Goal: Navigation & Orientation: Understand site structure

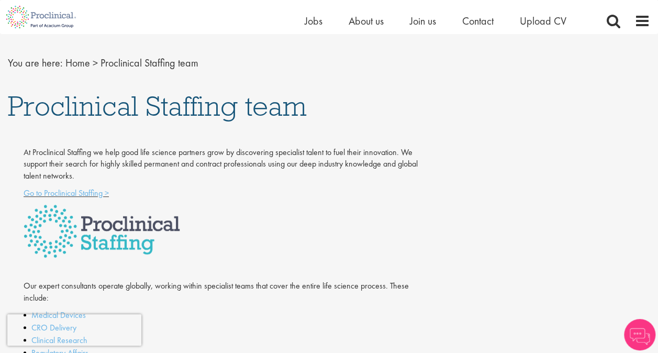
scroll to position [105, 0]
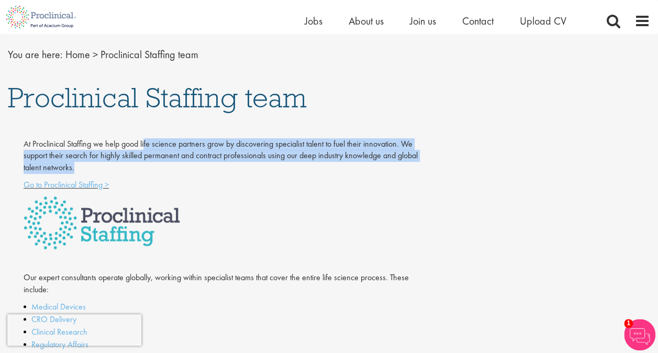
drag, startPoint x: 144, startPoint y: 142, endPoint x: 296, endPoint y: 162, distance: 153.1
click at [296, 162] on p "At Proclinical Staffing we help good life science partners grow by discovering …" at bounding box center [225, 156] width 402 height 36
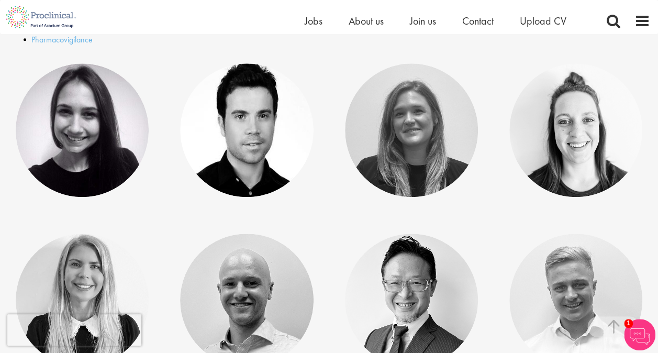
scroll to position [523, 0]
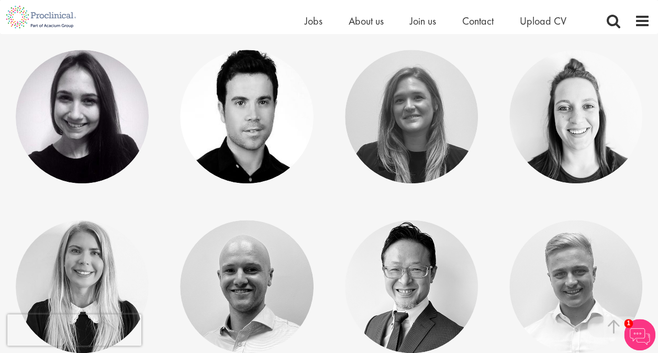
click at [361, 14] on li "About us" at bounding box center [366, 21] width 35 height 16
click at [358, 20] on span "About us" at bounding box center [366, 21] width 35 height 14
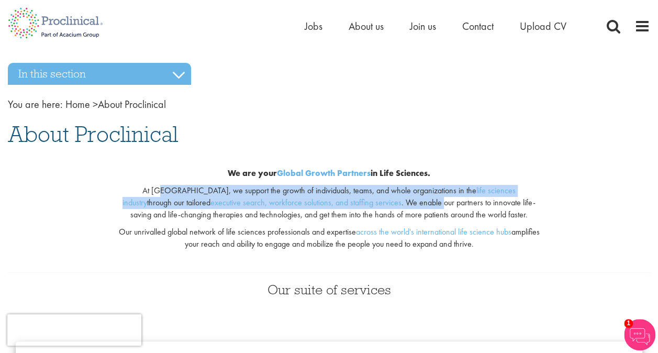
drag, startPoint x: 145, startPoint y: 187, endPoint x: 388, endPoint y: 203, distance: 243.4
click at [388, 203] on p "At [GEOGRAPHIC_DATA], we support the growth of individuals, teams, and whole or…" at bounding box center [329, 203] width 423 height 36
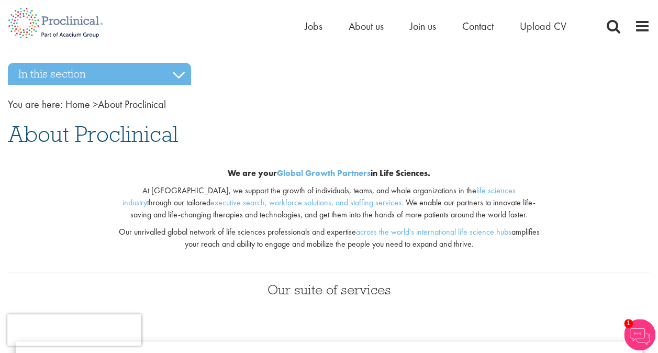
click at [149, 231] on p "Our unrivalled global network of life sciences professionals and expertise acro…" at bounding box center [329, 238] width 423 height 24
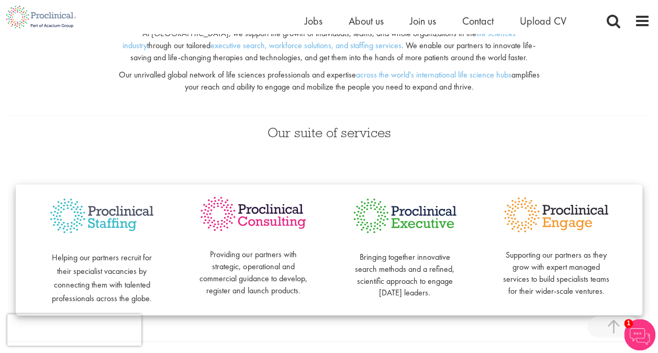
scroll to position [209, 0]
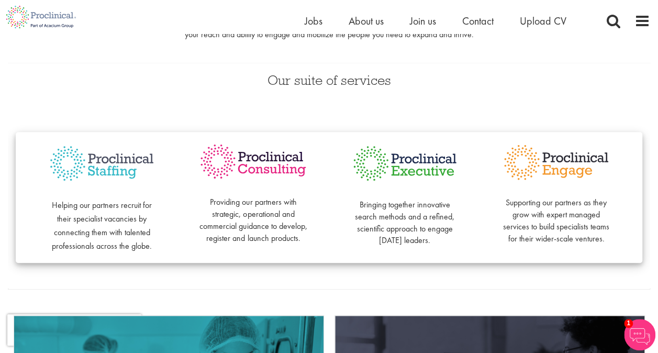
click at [55, 208] on span "Helping our partners recruit for their specialist vacancies by connecting them …" at bounding box center [102, 225] width 100 height 52
click at [227, 202] on p "Providing our partners with strategic, operational and commercial guidance to d…" at bounding box center [252, 214] width 109 height 60
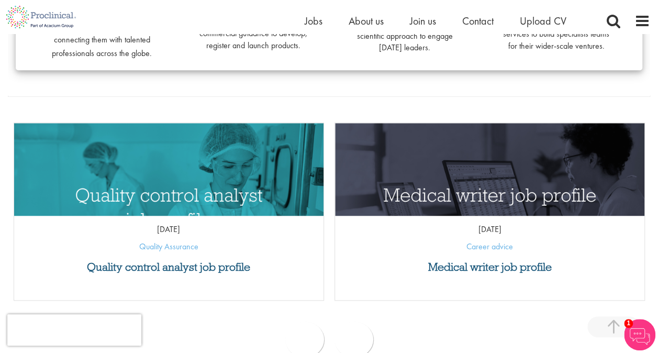
scroll to position [419, 0]
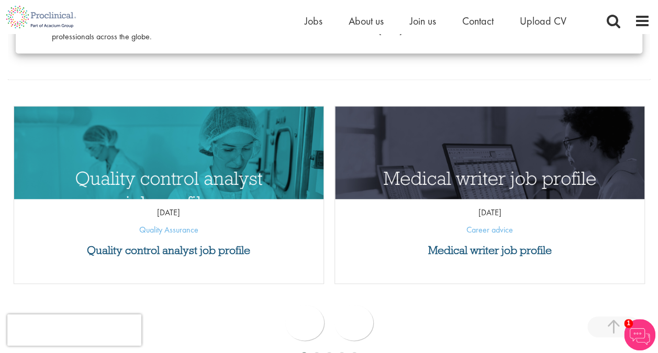
click at [492, 331] on div "prev next" at bounding box center [329, 324] width 642 height 50
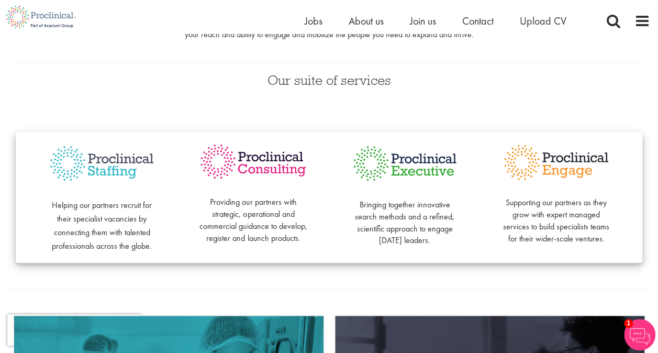
scroll to position [0, 0]
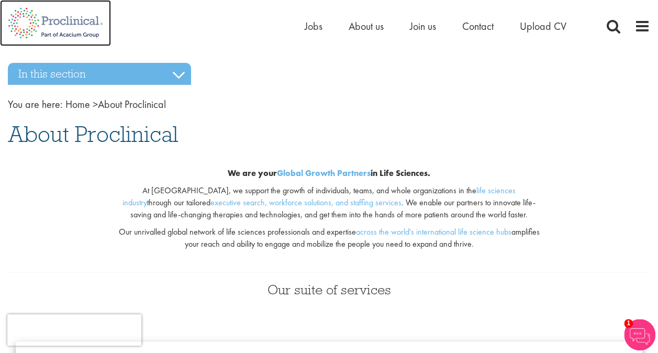
click at [69, 37] on img at bounding box center [55, 23] width 111 height 46
